Goal: Information Seeking & Learning: Learn about a topic

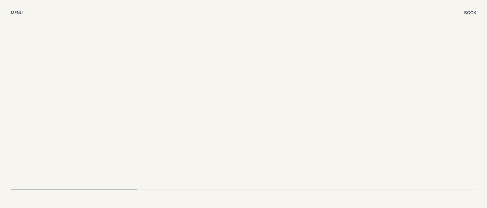
scroll to position [1157, 0]
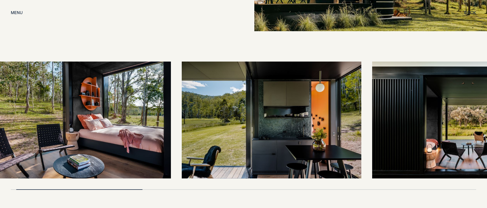
drag, startPoint x: 227, startPoint y: 122, endPoint x: 188, endPoint y: 124, distance: 38.6
click at [187, 124] on img at bounding box center [272, 119] width 180 height 117
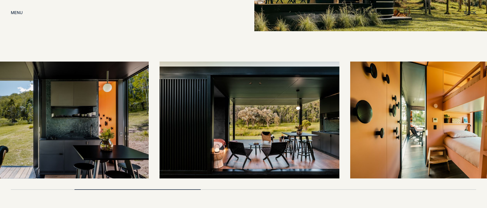
drag, startPoint x: 338, startPoint y: 106, endPoint x: 106, endPoint y: 107, distance: 231.1
click at [106, 107] on img at bounding box center [59, 119] width 180 height 117
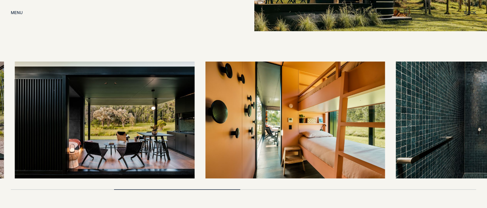
drag, startPoint x: 285, startPoint y: 96, endPoint x: 98, endPoint y: 100, distance: 187.2
click at [98, 100] on img at bounding box center [105, 119] width 180 height 117
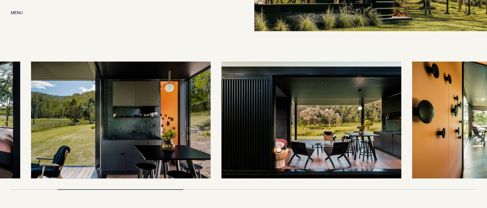
drag, startPoint x: 153, startPoint y: 139, endPoint x: 351, endPoint y: 118, distance: 200.0
click at [351, 118] on img at bounding box center [312, 119] width 180 height 117
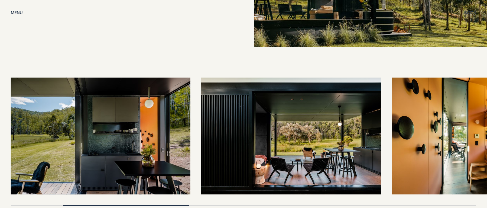
scroll to position [1170, 0]
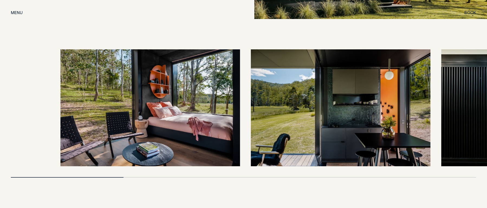
drag, startPoint x: 119, startPoint y: 102, endPoint x: 410, endPoint y: 81, distance: 291.6
click at [410, 81] on img at bounding box center [341, 107] width 180 height 117
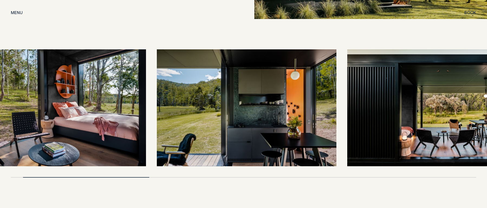
drag, startPoint x: 153, startPoint y: 106, endPoint x: 53, endPoint y: 111, distance: 100.6
click at [53, 111] on img at bounding box center [56, 107] width 180 height 117
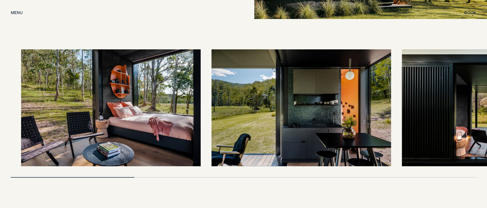
drag, startPoint x: 72, startPoint y: 113, endPoint x: 258, endPoint y: 108, distance: 186.4
click at [269, 102] on img at bounding box center [302, 107] width 180 height 117
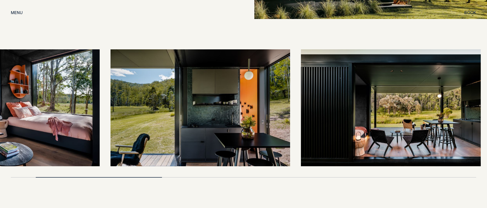
drag, startPoint x: 261, startPoint y: 109, endPoint x: 170, endPoint y: 114, distance: 90.9
click at [170, 114] on img at bounding box center [201, 107] width 180 height 117
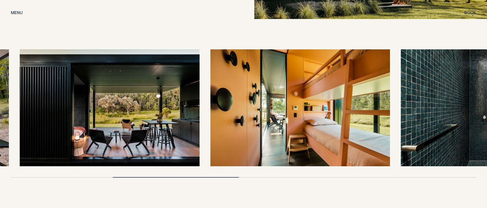
drag, startPoint x: 307, startPoint y: 104, endPoint x: 119, endPoint y: 128, distance: 190.3
click at [119, 128] on img at bounding box center [110, 107] width 180 height 117
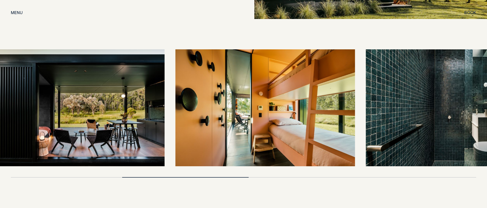
drag, startPoint x: 313, startPoint y: 95, endPoint x: 287, endPoint y: 99, distance: 26.4
click at [287, 99] on img at bounding box center [265, 107] width 180 height 117
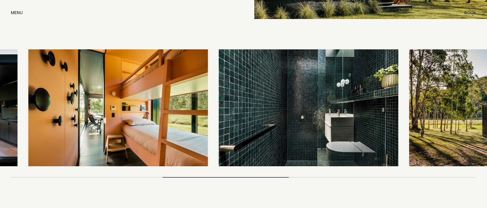
drag, startPoint x: 325, startPoint y: 106, endPoint x: 144, endPoint y: 128, distance: 182.0
click at [144, 128] on img at bounding box center [118, 107] width 180 height 117
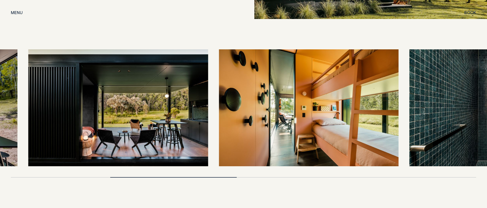
drag, startPoint x: 190, startPoint y: 113, endPoint x: 399, endPoint y: 92, distance: 209.4
click at [398, 92] on div at bounding box center [243, 107] width 465 height 117
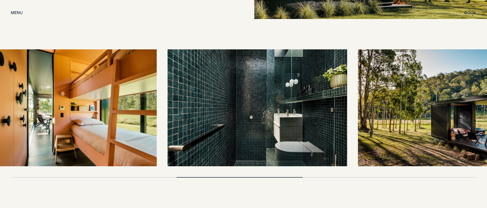
drag, startPoint x: 342, startPoint y: 99, endPoint x: 126, endPoint y: 105, distance: 216.2
click at [126, 105] on img at bounding box center [67, 107] width 180 height 117
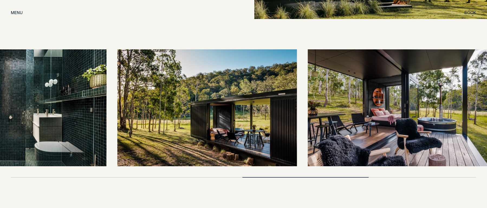
drag, startPoint x: 268, startPoint y: 96, endPoint x: 131, endPoint y: 103, distance: 136.7
click at [131, 103] on img at bounding box center [207, 107] width 180 height 117
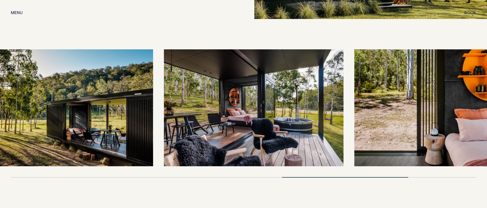
drag, startPoint x: 339, startPoint y: 100, endPoint x: 294, endPoint y: 104, distance: 44.3
click at [294, 104] on img at bounding box center [254, 107] width 180 height 117
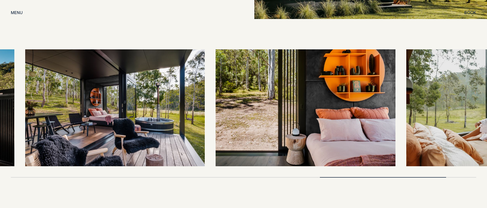
drag, startPoint x: 348, startPoint y: 118, endPoint x: 152, endPoint y: 130, distance: 196.4
click at [152, 130] on img at bounding box center [115, 107] width 180 height 117
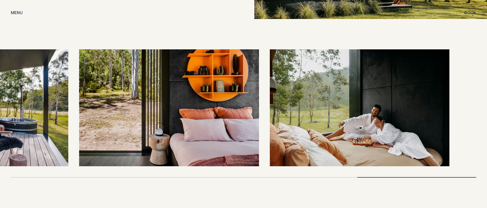
drag, startPoint x: 276, startPoint y: 109, endPoint x: 178, endPoint y: 111, distance: 97.5
click at [163, 111] on img at bounding box center [169, 107] width 180 height 117
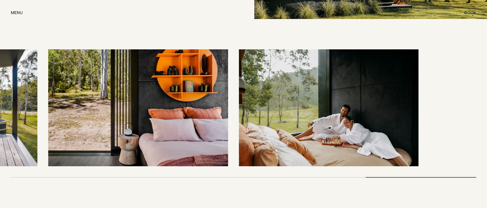
drag, startPoint x: 410, startPoint y: 106, endPoint x: 337, endPoint y: 108, distance: 72.9
click at [337, 108] on img at bounding box center [329, 107] width 180 height 117
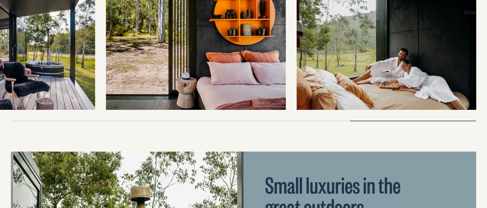
scroll to position [1227, 0]
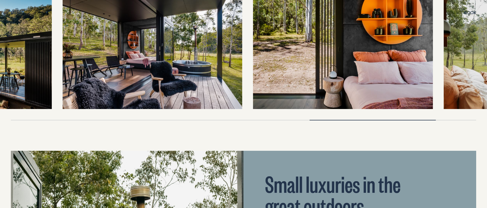
drag, startPoint x: 204, startPoint y: 58, endPoint x: 379, endPoint y: 48, distance: 175.5
click at [379, 48] on img at bounding box center [343, 50] width 180 height 117
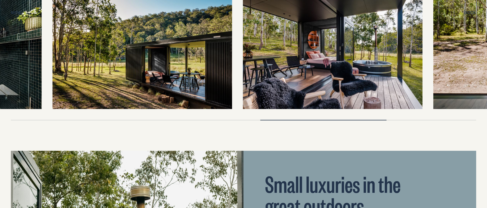
drag, startPoint x: 156, startPoint y: 50, endPoint x: 386, endPoint y: 31, distance: 231.0
click at [386, 31] on img at bounding box center [333, 50] width 180 height 117
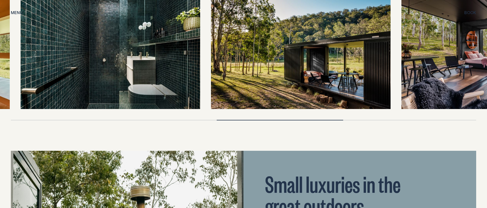
drag, startPoint x: 139, startPoint y: 45, endPoint x: 366, endPoint y: 37, distance: 227.1
click at [366, 37] on img at bounding box center [301, 50] width 180 height 117
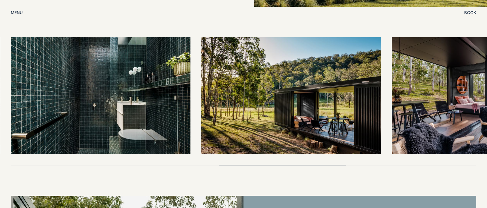
scroll to position [1179, 0]
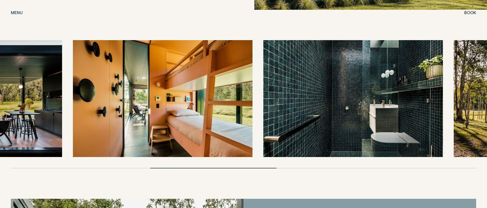
drag, startPoint x: 140, startPoint y: 97, endPoint x: 391, endPoint y: 74, distance: 251.6
click at [391, 74] on img at bounding box center [353, 98] width 180 height 117
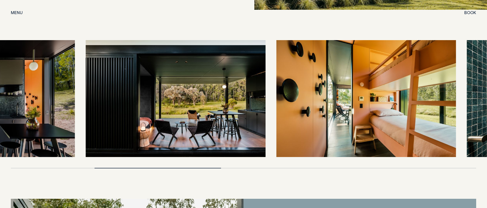
drag, startPoint x: 239, startPoint y: 83, endPoint x: 418, endPoint y: 81, distance: 178.5
click at [416, 81] on img at bounding box center [366, 98] width 180 height 117
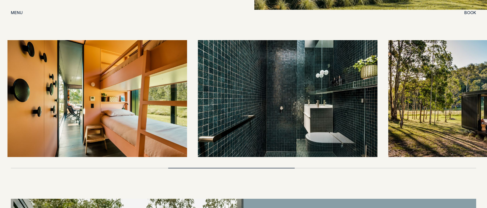
drag, startPoint x: 289, startPoint y: 94, endPoint x: 77, endPoint y: 100, distance: 212.2
click at [77, 100] on img at bounding box center [97, 98] width 180 height 117
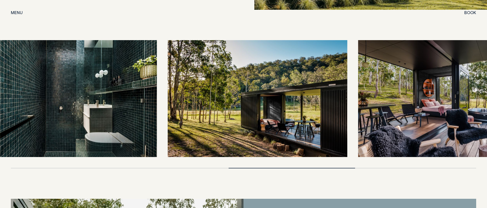
drag, startPoint x: 303, startPoint y: 93, endPoint x: 270, endPoint y: 94, distance: 32.8
click at [269, 94] on img at bounding box center [258, 98] width 180 height 117
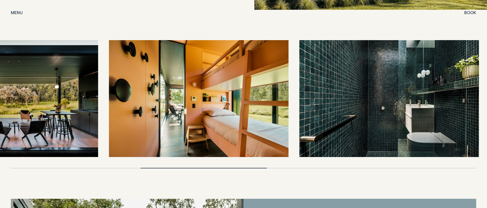
drag, startPoint x: 87, startPoint y: 98, endPoint x: 311, endPoint y: 93, distance: 224.1
click at [386, 91] on img at bounding box center [389, 98] width 180 height 117
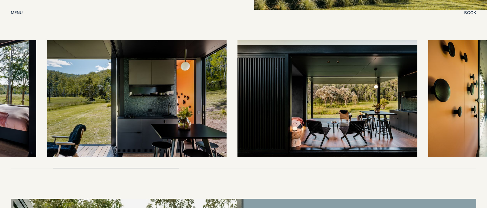
drag, startPoint x: 183, startPoint y: 93, endPoint x: 429, endPoint y: 77, distance: 246.5
click at [417, 77] on img at bounding box center [328, 98] width 180 height 117
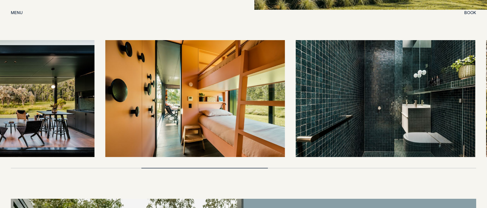
drag, startPoint x: 352, startPoint y: 95, endPoint x: 65, endPoint y: 99, distance: 286.6
click at [65, 99] on img at bounding box center [5, 98] width 180 height 117
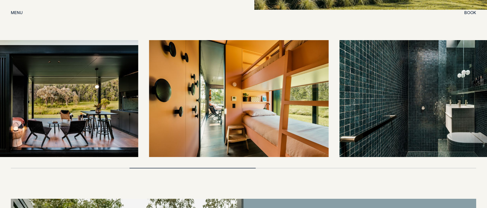
drag, startPoint x: 238, startPoint y: 93, endPoint x: 426, endPoint y: 81, distance: 188.6
click at [409, 81] on img at bounding box center [429, 98] width 180 height 117
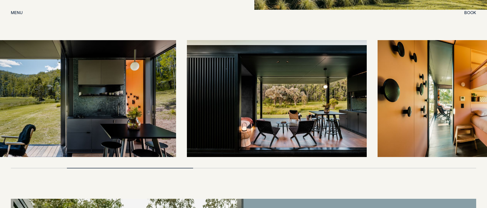
drag, startPoint x: 128, startPoint y: 98, endPoint x: 115, endPoint y: 98, distance: 13.8
click at [115, 98] on img at bounding box center [86, 98] width 180 height 117
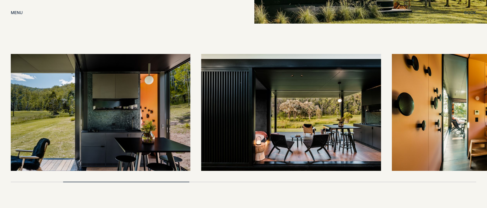
scroll to position [1163, 0]
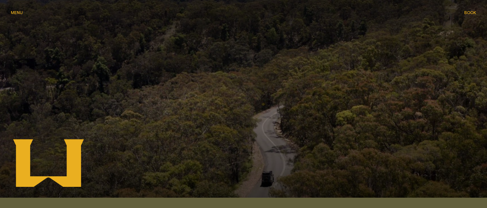
click at [20, 13] on span "Menu" at bounding box center [17, 13] width 12 height 4
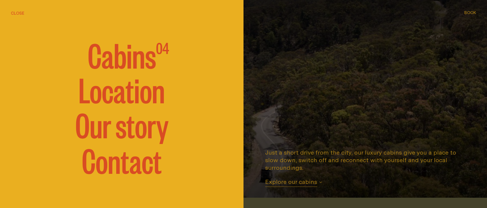
click at [122, 67] on span "Cabins" at bounding box center [122, 54] width 68 height 33
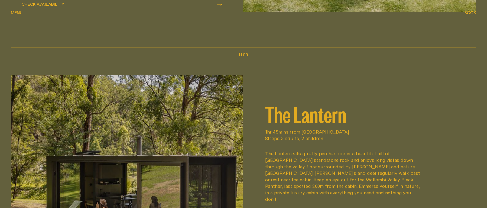
scroll to position [741, 0]
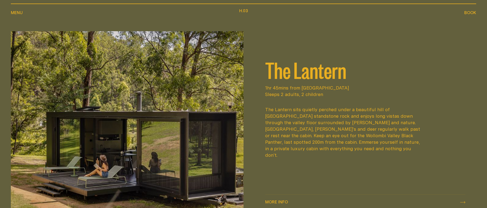
click at [267, 122] on div "The Lantern sits quietly perched under a beautiful hill of [GEOGRAPHIC_DATA] st…" at bounding box center [343, 132] width 156 height 52
click at [284, 80] on h2 "The Lantern" at bounding box center [365, 70] width 200 height 22
click at [193, 111] on img at bounding box center [127, 128] width 233 height 194
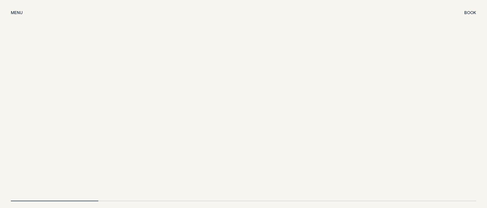
scroll to position [1200, 0]
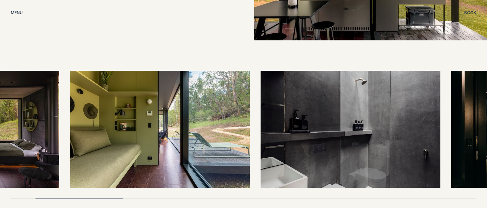
drag, startPoint x: 284, startPoint y: 104, endPoint x: 148, endPoint y: 109, distance: 135.8
click at [148, 109] on img at bounding box center [160, 129] width 180 height 117
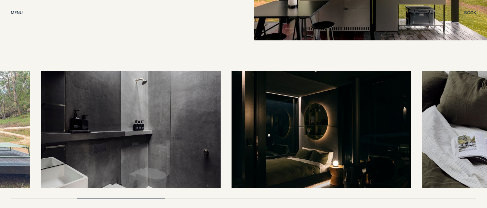
drag, startPoint x: 350, startPoint y: 124, endPoint x: 194, endPoint y: 131, distance: 155.6
click at [194, 131] on img at bounding box center [131, 129] width 180 height 117
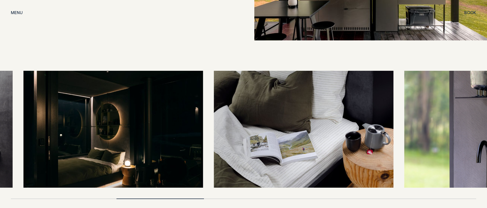
drag, startPoint x: 289, startPoint y: 124, endPoint x: 140, endPoint y: 129, distance: 149.0
click at [139, 129] on img at bounding box center [113, 129] width 180 height 117
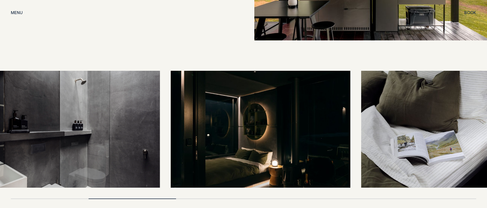
drag, startPoint x: 310, startPoint y: 115, endPoint x: 501, endPoint y: 99, distance: 192.2
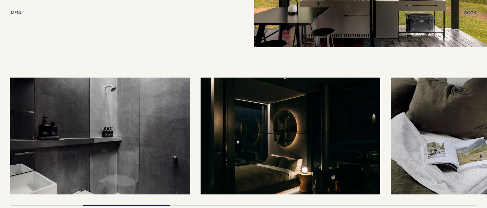
scroll to position [1193, 0]
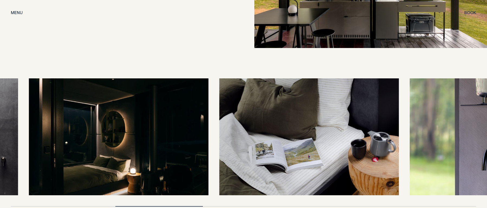
drag, startPoint x: 225, startPoint y: 130, endPoint x: 50, endPoint y: 137, distance: 174.6
click at [49, 137] on img at bounding box center [119, 136] width 180 height 117
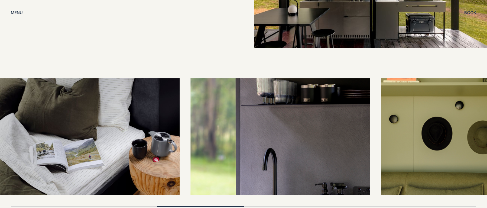
drag, startPoint x: 273, startPoint y: 126, endPoint x: 70, endPoint y: 131, distance: 203.2
click at [68, 131] on img at bounding box center [90, 136] width 180 height 117
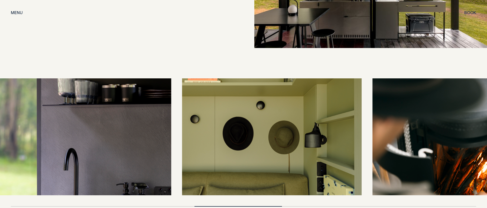
drag, startPoint x: 343, startPoint y: 131, endPoint x: 162, endPoint y: 137, distance: 180.8
click at [133, 140] on img at bounding box center [82, 136] width 180 height 117
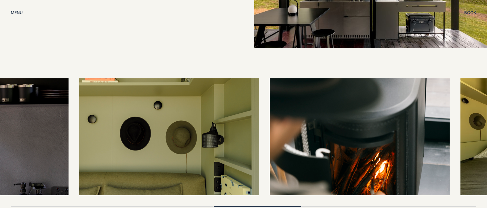
drag, startPoint x: 295, startPoint y: 126, endPoint x: 101, endPoint y: 132, distance: 194.3
click at [101, 132] on img at bounding box center [169, 136] width 180 height 117
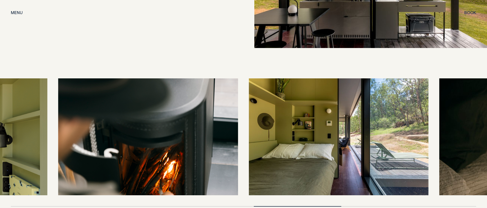
drag, startPoint x: 323, startPoint y: 122, endPoint x: 167, endPoint y: 133, distance: 156.1
click at [167, 133] on img at bounding box center [148, 136] width 180 height 117
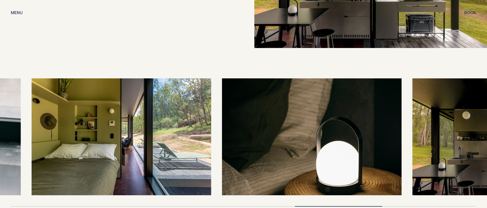
drag, startPoint x: 349, startPoint y: 140, endPoint x: 142, endPoint y: 151, distance: 207.3
click at [142, 151] on img at bounding box center [121, 136] width 180 height 117
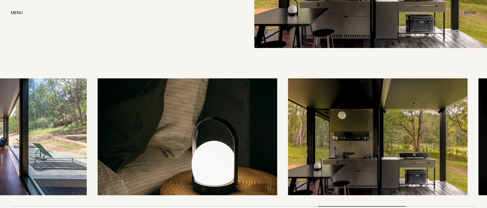
drag, startPoint x: 352, startPoint y: 142, endPoint x: 178, endPoint y: 150, distance: 174.1
click at [118, 154] on img at bounding box center [188, 136] width 180 height 117
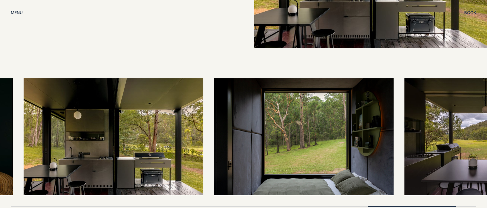
drag, startPoint x: 291, startPoint y: 130, endPoint x: 115, endPoint y: 128, distance: 175.8
click at [114, 129] on img at bounding box center [114, 136] width 180 height 117
